Goal: Task Accomplishment & Management: Use online tool/utility

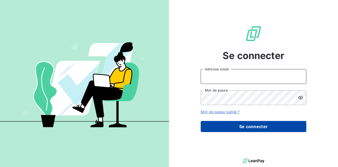
type input "[PERSON_NAME][EMAIL_ADDRESS][DOMAIN_NAME]"
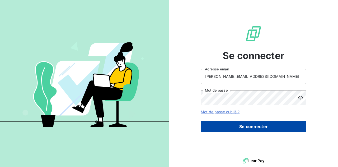
click at [247, 122] on button "Se connecter" at bounding box center [254, 126] width 106 height 11
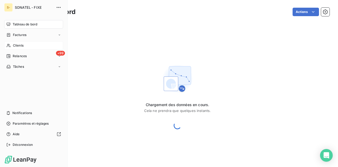
click at [30, 44] on div "Clients" at bounding box center [33, 45] width 59 height 8
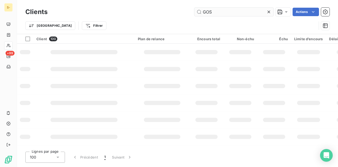
click at [200, 12] on input "GOS" at bounding box center [233, 12] width 79 height 8
click at [227, 15] on input "GOS" at bounding box center [233, 12] width 79 height 8
type input "G"
click at [234, 7] on div "Clients Actions" at bounding box center [177, 11] width 304 height 11
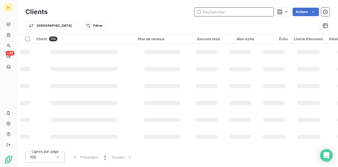
click at [233, 14] on input "text" at bounding box center [233, 12] width 79 height 8
paste input "3020781"
click at [247, 13] on input "3020781" at bounding box center [233, 12] width 79 height 8
drag, startPoint x: 226, startPoint y: 13, endPoint x: 128, endPoint y: 21, distance: 97.9
click at [128, 21] on div "Clients 3020781 Actions Trier Filtrer" at bounding box center [177, 19] width 304 height 27
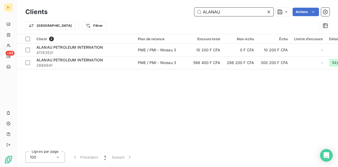
type input "ALANAU"
click at [164, 147] on div "Clients ALANAU Actions Trier Filtrer Client 2 Plan de relance Encours total Non…" at bounding box center [177, 83] width 321 height 167
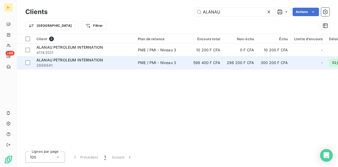
click at [98, 59] on span "ALANAU PETROLEUM INTERNATION" at bounding box center [69, 60] width 67 height 4
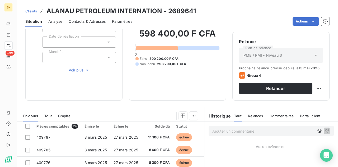
scroll to position [53, 0]
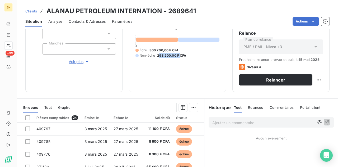
drag, startPoint x: 158, startPoint y: 56, endPoint x: 178, endPoint y: 56, distance: 20.1
click at [178, 56] on span "298 200,00 F CFA" at bounding box center [171, 55] width 29 height 5
click at [164, 63] on div "598 400,00 F CFA 0 Échu 300 200,00 F CFA Non-échu 298 200,00 F CFA" at bounding box center [178, 38] width 84 height 93
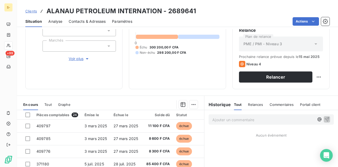
scroll to position [26, 0]
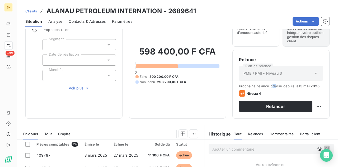
click at [274, 84] on div "Relance Plan de relance PME / PMI - Niveau 3 Prochaine relance prévue depuis le…" at bounding box center [281, 83] width 84 height 55
click at [288, 83] on div "Relance Plan de relance PME / PMI - Niveau 3 Prochaine relance prévue depuis le…" at bounding box center [281, 83] width 84 height 55
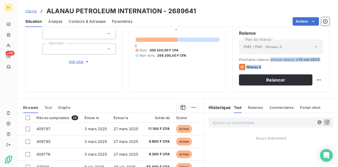
drag, startPoint x: 267, startPoint y: 61, endPoint x: 305, endPoint y: 63, distance: 38.1
click at [305, 63] on div "Prochaine relance prévue depuis le [DATE] Niveau 4 Relancer" at bounding box center [281, 71] width 84 height 28
click at [296, 57] on div "Relance Plan de relance PME / PMI - Niveau 3 Prochaine relance prévue depuis le…" at bounding box center [281, 57] width 84 height 55
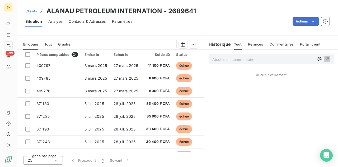
scroll to position [26, 0]
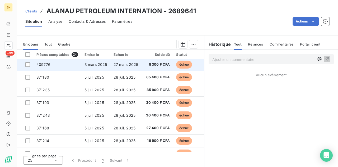
click at [181, 66] on span "échue" at bounding box center [184, 65] width 16 height 8
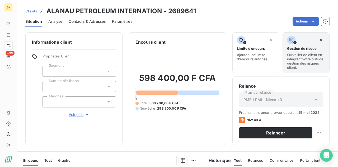
drag, startPoint x: 151, startPoint y: 58, endPoint x: 155, endPoint y: 57, distance: 4.0
click at [151, 58] on div "598 400,00 F CFA 0 Échu 300 200,00 F CFA Non-échu 298 200,00 F CFA" at bounding box center [178, 91] width 84 height 93
click at [177, 11] on h3 "ALANAU PETROLEUM INTERNATION - 2689641" at bounding box center [122, 11] width 150 height 10
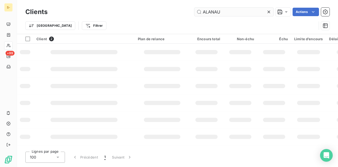
click at [239, 13] on input "ALANAU" at bounding box center [233, 12] width 79 height 8
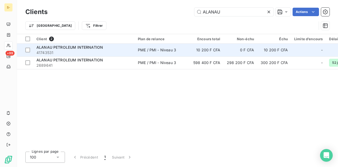
click at [266, 52] on td "10 200 F CFA" at bounding box center [274, 50] width 34 height 13
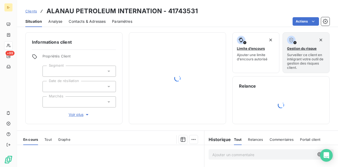
click at [174, 7] on h3 "ALANAU PETROLEUM INTERNATION - 41743531" at bounding box center [122, 11] width 151 height 10
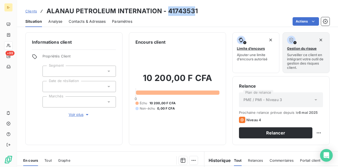
drag, startPoint x: 191, startPoint y: 11, endPoint x: 174, endPoint y: 12, distance: 16.4
click at [166, 11] on h3 "ALANAU PETROLEUM INTERNATION - 41743531" at bounding box center [122, 11] width 151 height 10
click at [184, 12] on h3 "ALANAU PETROLEUM INTERNATION - 41743531" at bounding box center [122, 11] width 151 height 10
click at [183, 12] on h3 "ALANAU PETROLEUM INTERNATION - 41743531" at bounding box center [122, 11] width 151 height 10
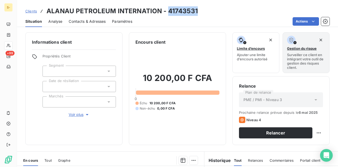
click at [183, 12] on h3 "ALANAU PETROLEUM INTERNATION - 41743531" at bounding box center [122, 11] width 151 height 10
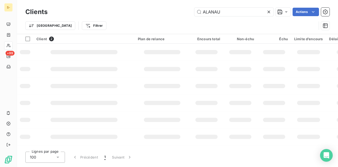
drag, startPoint x: 227, startPoint y: 11, endPoint x: 133, endPoint y: 5, distance: 93.7
click at [131, 5] on div "Clients ALANAU Actions Trier Filtrer" at bounding box center [177, 17] width 321 height 34
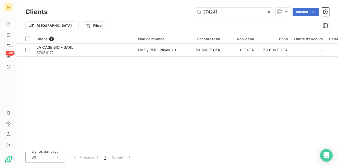
drag, startPoint x: 215, startPoint y: 11, endPoint x: 145, endPoint y: 10, distance: 69.5
click at [146, 10] on div "374241 Actions" at bounding box center [192, 12] width 276 height 8
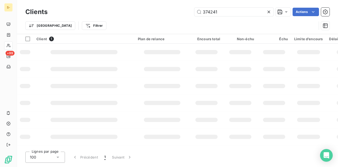
click at [247, 16] on div "Clients 374241 Actions" at bounding box center [177, 11] width 304 height 11
click at [247, 11] on input "374241" at bounding box center [233, 12] width 79 height 8
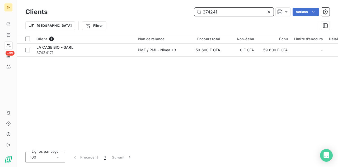
click at [226, 11] on input "374241" at bounding box center [233, 12] width 79 height 8
drag, startPoint x: 226, startPoint y: 11, endPoint x: 67, endPoint y: 15, distance: 159.6
click at [66, 15] on div "374241 Actions" at bounding box center [192, 12] width 276 height 8
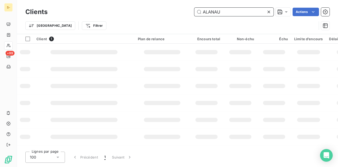
type input "ALANAU"
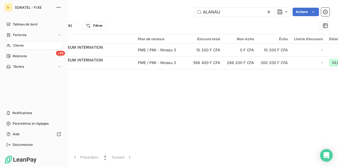
click at [8, 1] on div "S- SONATEL - FIXE Tableau de bord Factures Clients +99 Relances Tâches Notifica…" at bounding box center [34, 83] width 68 height 167
click at [10, 6] on div "S-" at bounding box center [8, 7] width 8 height 8
click at [37, 11] on div "SONATEL - FIXE" at bounding box center [39, 7] width 48 height 8
click at [57, 7] on icon "button" at bounding box center [59, 7] width 4 height 1
click at [56, 7] on icon "button" at bounding box center [58, 7] width 5 height 5
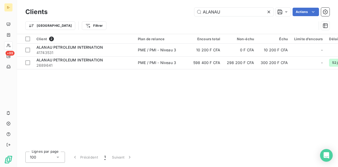
click at [81, 78] on div "Client 2 Plan de relance Encours total Non-échu Échu Limite d’encours Délai moy…" at bounding box center [177, 90] width 321 height 113
click at [103, 103] on div "Client 2 Plan de relance Encours total Non-échu Échu Limite d’encours Délai moy…" at bounding box center [177, 90] width 321 height 113
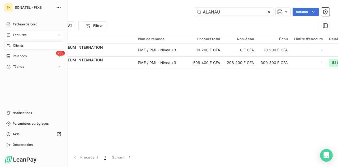
click at [27, 36] on div "Factures" at bounding box center [33, 35] width 59 height 8
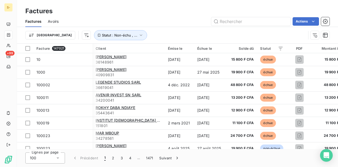
scroll to position [0, 78]
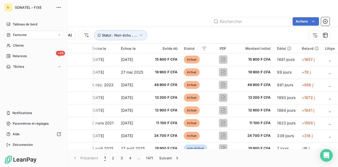
click at [23, 30] on nav "Tableau de bord Factures Clients +99 Relances Tâches" at bounding box center [33, 45] width 59 height 51
click at [29, 59] on div "+99 Relances" at bounding box center [33, 56] width 59 height 8
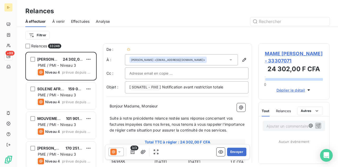
scroll to position [111, 67]
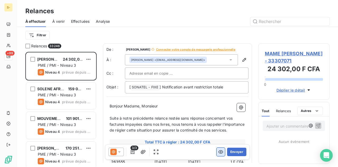
click at [219, 153] on icon "button" at bounding box center [221, 151] width 5 height 3
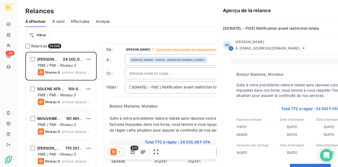
click at [216, 166] on div "Aperçu de la relance [SONATEL - FIXE] Notification avant restriction totale OU …" at bounding box center [169, 167] width 338 height 0
click at [216, 149] on div at bounding box center [169, 83] width 338 height 167
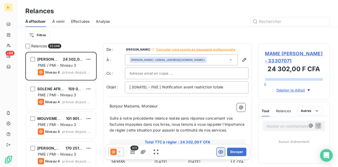
click at [218, 149] on icon "button" at bounding box center [220, 151] width 5 height 5
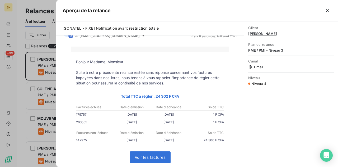
scroll to position [0, 0]
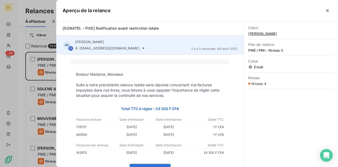
click at [139, 47] on div "À [EMAIL_ADDRESS][DOMAIN_NAME]" at bounding box center [131, 48] width 112 height 4
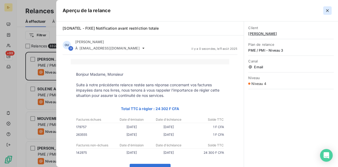
click at [327, 11] on icon "button" at bounding box center [327, 10] width 3 height 3
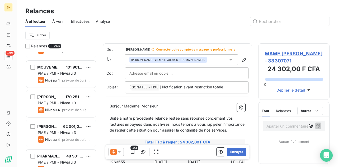
scroll to position [53, 0]
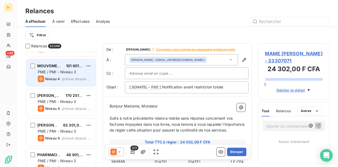
click at [57, 76] on div "Niveau 4" at bounding box center [49, 79] width 22 height 6
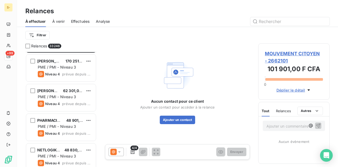
scroll to position [79, 0]
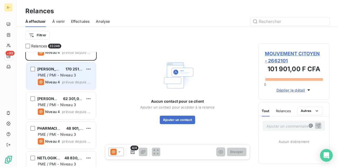
click at [58, 70] on span "[PERSON_NAME] DIOP" at bounding box center [58, 69] width 42 height 4
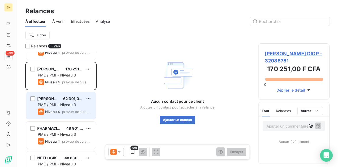
click at [55, 97] on span "[PERSON_NAME]" at bounding box center [53, 98] width 32 height 4
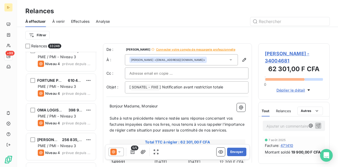
scroll to position [238, 0]
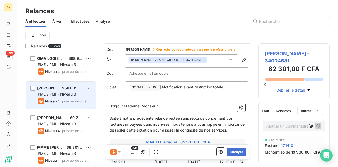
click at [61, 91] on div "[PERSON_NAME] 256 835,00 F CFA PME / PMI - Niveau 3 Niveau 4 prévue depuis 2549…" at bounding box center [61, 94] width 70 height 27
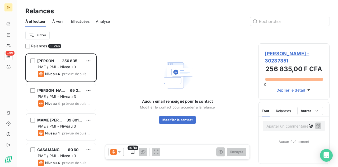
scroll to position [317, 0]
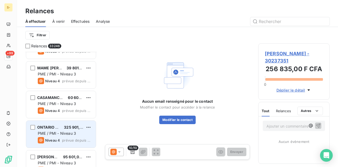
click at [67, 124] on div "325 901,00 F CFA" at bounding box center [73, 126] width 19 height 5
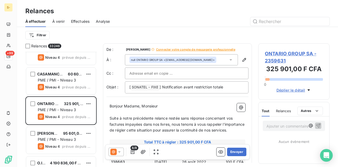
scroll to position [396, 0]
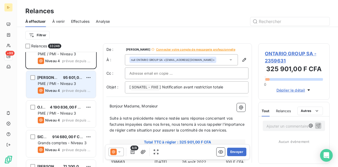
click at [67, 76] on span "95 601,00 F CFA" at bounding box center [77, 77] width 29 height 4
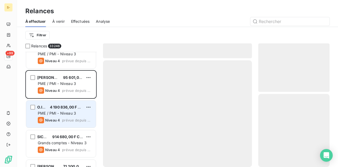
click at [68, 111] on span "PME / PMI - Niveau 3" at bounding box center [57, 113] width 38 height 4
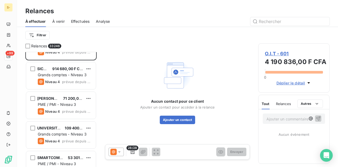
scroll to position [476, 0]
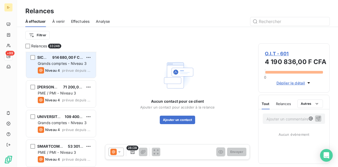
click at [68, 62] on span "Grands comptes - Niveau 3" at bounding box center [62, 63] width 49 height 4
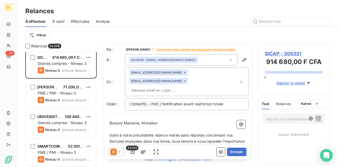
click at [210, 91] on div "[EMAIL_ADDRESS][DOMAIN_NAME] [DOMAIN_NAME][EMAIL_ADDRESS][DOMAIN_NAME]" at bounding box center [183, 81] width 109 height 25
click at [211, 82] on div "[EMAIL_ADDRESS][DOMAIN_NAME] [DOMAIN_NAME][EMAIL_ADDRESS][DOMAIN_NAME]" at bounding box center [183, 81] width 109 height 25
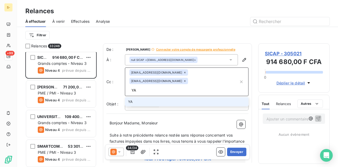
type input "Y"
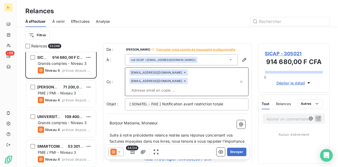
paste input "[EMAIL_ADDRESS][DOMAIN_NAME]"
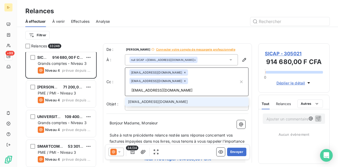
type input "[EMAIL_ADDRESS][DOMAIN_NAME]"
click at [193, 100] on li "[EMAIL_ADDRESS][DOMAIN_NAME]" at bounding box center [187, 101] width 124 height 9
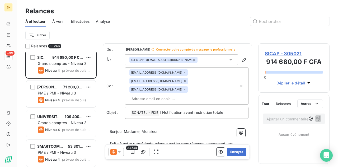
paste input "[EMAIL_ADDRESS][DOMAIN_NAME]"
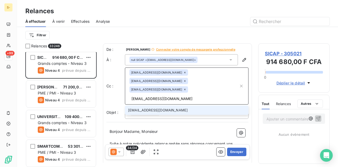
type input "[EMAIL_ADDRESS][DOMAIN_NAME]"
click at [195, 106] on li "[EMAIL_ADDRESS][DOMAIN_NAME]" at bounding box center [187, 109] width 124 height 9
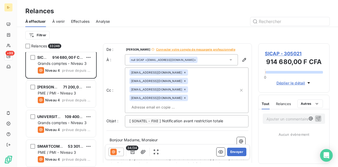
paste input "[EMAIL_ADDRESS][DOMAIN_NAME]"
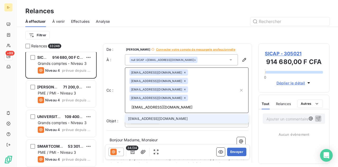
type input "[EMAIL_ADDRESS][DOMAIN_NAME]"
click at [186, 118] on li "[EMAIL_ADDRESS][DOMAIN_NAME]" at bounding box center [187, 118] width 124 height 9
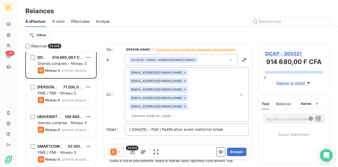
click at [177, 114] on input "text" at bounding box center [159, 116] width 61 height 8
paste input "[EMAIL_ADDRESS][DOMAIN_NAME]"
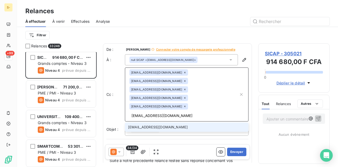
type input "[EMAIL_ADDRESS][DOMAIN_NAME]"
click at [178, 126] on li "[EMAIL_ADDRESS][DOMAIN_NAME]" at bounding box center [187, 126] width 124 height 9
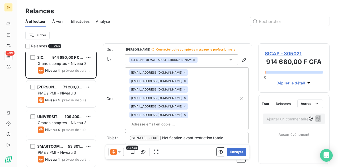
paste input "[EMAIL_ADDRESS][DOMAIN_NAME]"
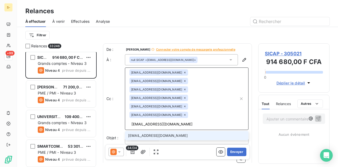
type input "[EMAIL_ADDRESS][DOMAIN_NAME]"
click at [193, 137] on li "[EMAIL_ADDRESS][DOMAIN_NAME]" at bounding box center [187, 135] width 124 height 9
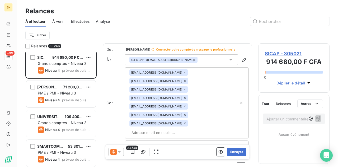
click at [174, 145] on div "34/34 Envoyer" at bounding box center [177, 151] width 145 height 15
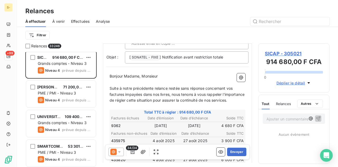
scroll to position [106, 0]
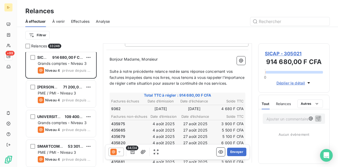
click at [168, 79] on p "Suite à notre précédente relance restée sans réponse concernant vos factures im…" at bounding box center [178, 77] width 136 height 18
drag, startPoint x: 167, startPoint y: 60, endPoint x: 123, endPoint y: 60, distance: 43.6
click at [123, 60] on p "Bonjour Madame, Monsieur" at bounding box center [178, 59] width 136 height 6
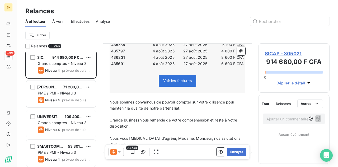
scroll to position [387, 0]
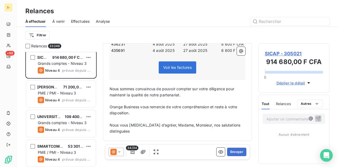
click at [119, 151] on icon at bounding box center [119, 151] width 5 height 5
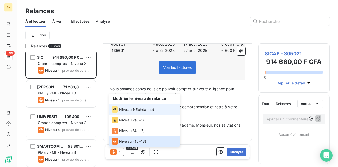
click at [158, 110] on li "Niveau 1 ( Échéance )" at bounding box center [144, 109] width 71 height 11
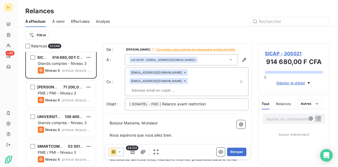
click at [198, 90] on div "[EMAIL_ADDRESS][DOMAIN_NAME] [DOMAIN_NAME][EMAIL_ADDRESS][DOMAIN_NAME]" at bounding box center [183, 81] width 109 height 25
click at [118, 149] on icon at bounding box center [119, 151] width 5 height 5
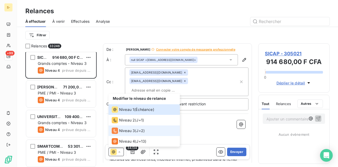
click at [141, 128] on span "J+2 )" at bounding box center [140, 130] width 8 height 5
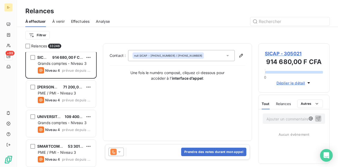
click at [119, 150] on icon at bounding box center [119, 151] width 5 height 5
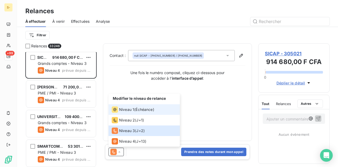
click at [151, 112] on span "Échéance )" at bounding box center [145, 109] width 18 height 5
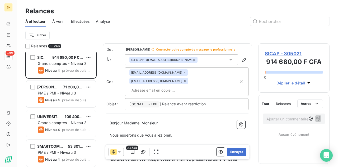
click at [167, 88] on input "text" at bounding box center [159, 90] width 61 height 8
paste input "[EMAIL_ADDRESS][DOMAIN_NAME]"
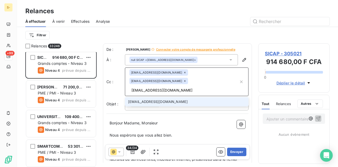
type input "[EMAIL_ADDRESS][DOMAIN_NAME]"
click at [182, 101] on li "[EMAIL_ADDRESS][DOMAIN_NAME]" at bounding box center [187, 101] width 124 height 9
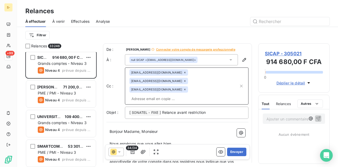
paste input "[EMAIL_ADDRESS][DOMAIN_NAME]"
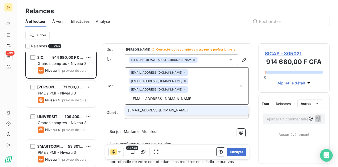
type input "[EMAIL_ADDRESS][DOMAIN_NAME]"
click at [180, 105] on li "[EMAIL_ADDRESS][DOMAIN_NAME]" at bounding box center [187, 109] width 124 height 9
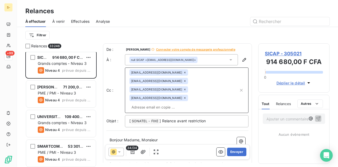
paste input "[EMAIL_ADDRESS][DOMAIN_NAME]"
click at [261, 83] on div "SICAP - 305021 914 680,00 F CFA 0 Déplier le détail" at bounding box center [293, 67] width 71 height 49
click at [189, 108] on div "[EMAIL_ADDRESS][DOMAIN_NAME] [DOMAIN_NAME][EMAIL_ADDRESS][DOMAIN_NAME] [DOMAIN_…" at bounding box center [183, 90] width 109 height 42
type input "[EMAIL_ADDRESS][DOMAIN_NAME]"
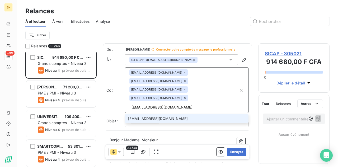
click at [188, 121] on li "[EMAIL_ADDRESS][DOMAIN_NAME]" at bounding box center [187, 118] width 124 height 9
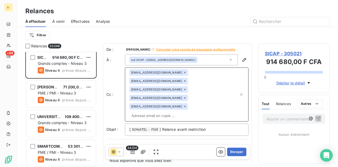
scroll to position [1, 0]
click at [179, 110] on div "[EMAIL_ADDRESS][DOMAIN_NAME] [DOMAIN_NAME][EMAIL_ADDRESS][DOMAIN_NAME] [DOMAIN_…" at bounding box center [183, 94] width 109 height 50
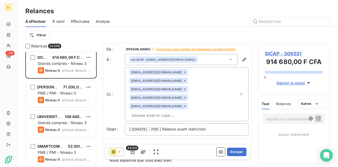
click at [177, 115] on input "text" at bounding box center [159, 115] width 61 height 8
paste input "[EMAIL_ADDRESS][DOMAIN_NAME]"
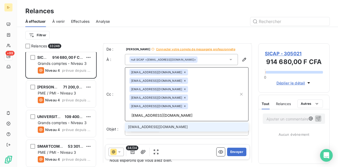
type input "[EMAIL_ADDRESS][DOMAIN_NAME]"
click at [175, 130] on li "[EMAIL_ADDRESS][DOMAIN_NAME]" at bounding box center [187, 126] width 124 height 9
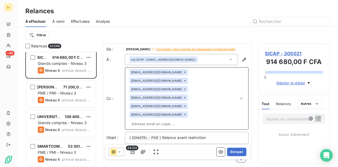
click at [199, 121] on input "text" at bounding box center [183, 124] width 109 height 8
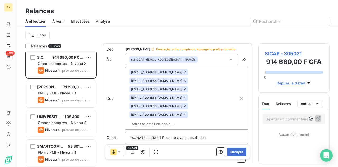
paste input "[EMAIL_ADDRESS][DOMAIN_NAME]"
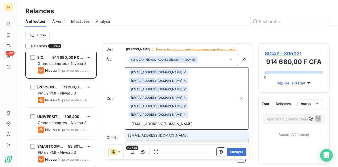
type input "[EMAIL_ADDRESS][DOMAIN_NAME]"
click at [183, 133] on li "[EMAIL_ADDRESS][DOMAIN_NAME]" at bounding box center [187, 135] width 124 height 9
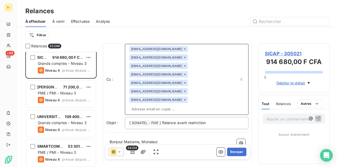
scroll to position [80, 0]
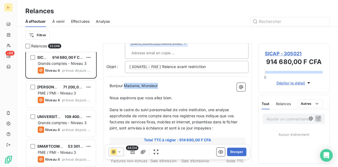
drag, startPoint x: 153, startPoint y: 85, endPoint x: 126, endPoint y: 84, distance: 27.0
click at [126, 84] on p "Bonjour Madame, Monsieur" at bounding box center [178, 86] width 136 height 6
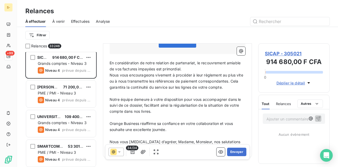
scroll to position [442, 0]
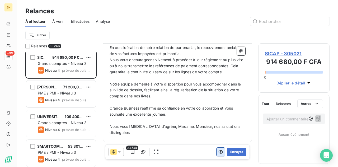
click at [219, 151] on icon "button" at bounding box center [221, 151] width 5 height 3
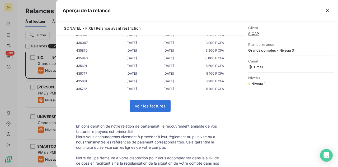
scroll to position [377, 0]
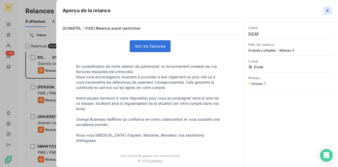
click at [327, 10] on icon "button" at bounding box center [327, 10] width 3 height 3
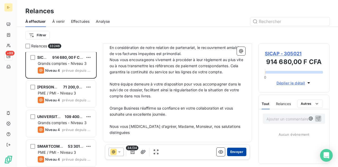
click at [230, 154] on button "Envoyer" at bounding box center [236, 151] width 19 height 8
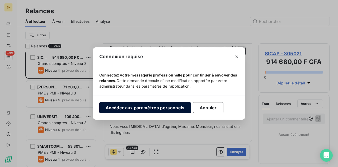
click at [175, 106] on button "Accéder aux paramètres personnels" at bounding box center [145, 107] width 92 height 11
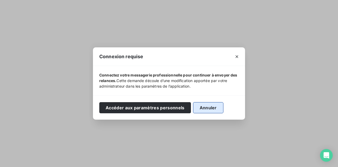
click at [214, 105] on button "Annuler" at bounding box center [208, 107] width 30 height 11
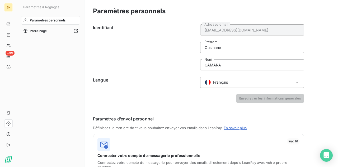
click at [236, 55] on div "[EMAIL_ADDRESS][DOMAIN_NAME] Adresse email [PERSON_NAME] CAMARA Nom" at bounding box center [252, 47] width 104 height 46
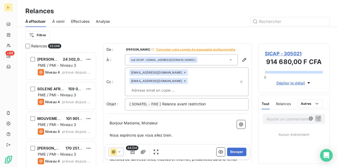
scroll to position [111, 67]
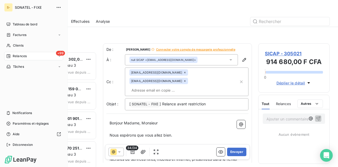
click at [8, 2] on div "S- SONATEL - FIXE Tableau de bord Factures Clients +99 Relances Tâches Notifica…" at bounding box center [34, 83] width 68 height 167
click at [7, 6] on div "S-" at bounding box center [8, 7] width 8 height 8
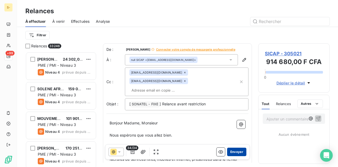
click at [229, 152] on button "Envoyer" at bounding box center [236, 151] width 19 height 8
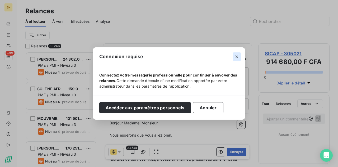
click at [237, 60] on button "button" at bounding box center [237, 56] width 8 height 8
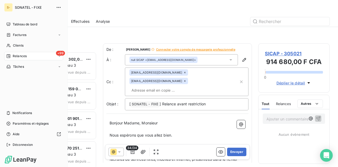
click at [18, 18] on div "S- SONATEL - FIXE Tableau de bord Factures Clients +99 Relances Tâches Notifica…" at bounding box center [34, 83] width 68 height 167
click at [18, 23] on span "Tableau de bord" at bounding box center [25, 24] width 25 height 5
